Goal: Information Seeking & Learning: Learn about a topic

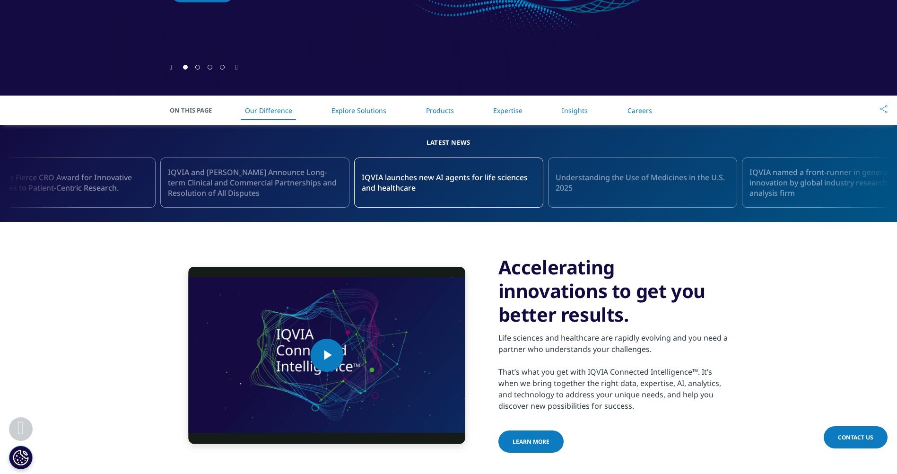
scroll to position [331, 0]
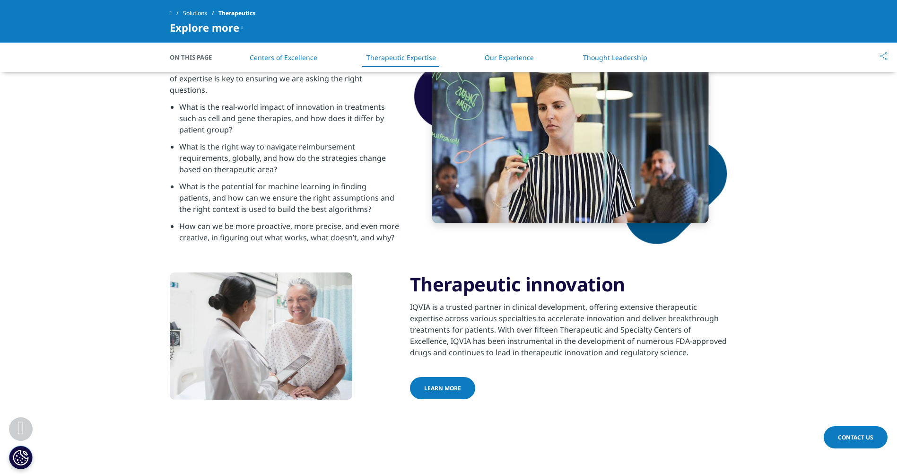
scroll to position [615, 0]
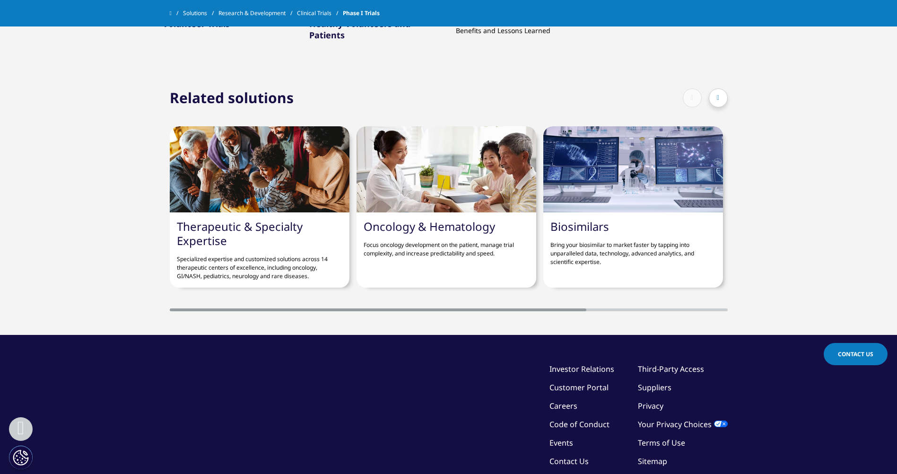
scroll to position [662, 0]
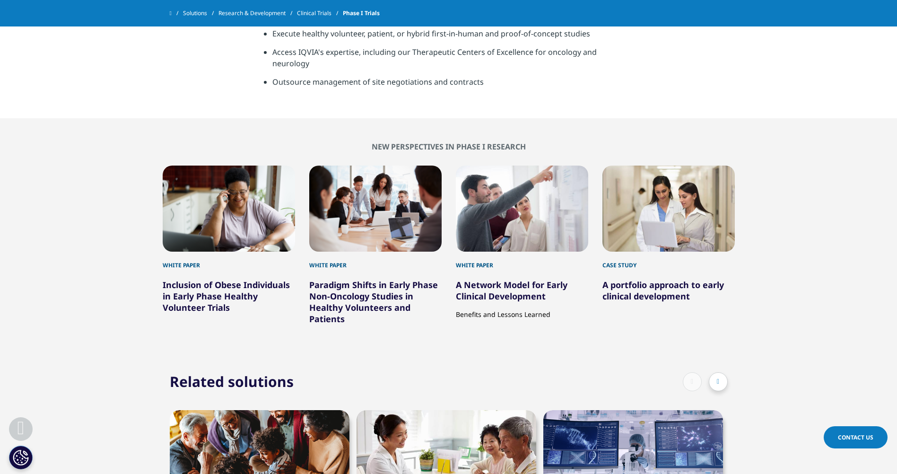
click at [246, 279] on link "Inclusion of Obese Individuals in Early Phase Healthy Volunteer Trials" at bounding box center [226, 296] width 127 height 34
